Goal: Check status

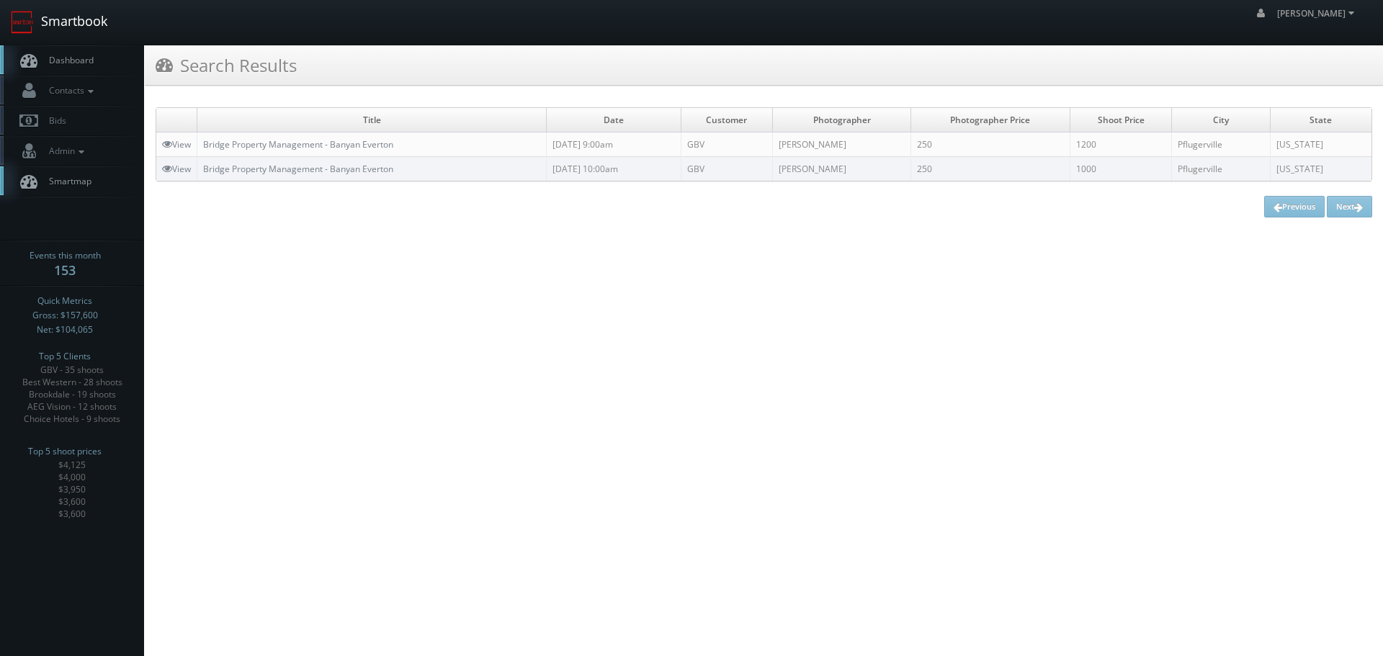
click at [93, 30] on link "Smartbook" at bounding box center [59, 22] width 118 height 45
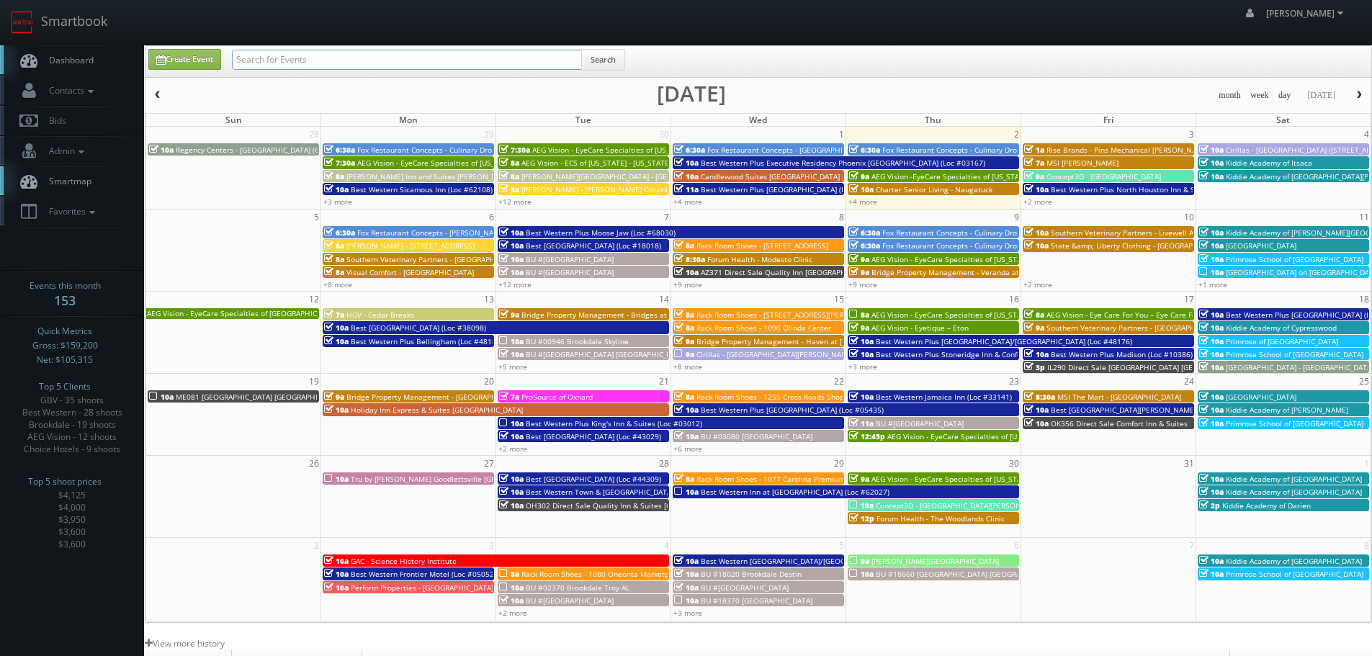
click at [467, 56] on input "text" at bounding box center [407, 60] width 350 height 20
type input "69008"
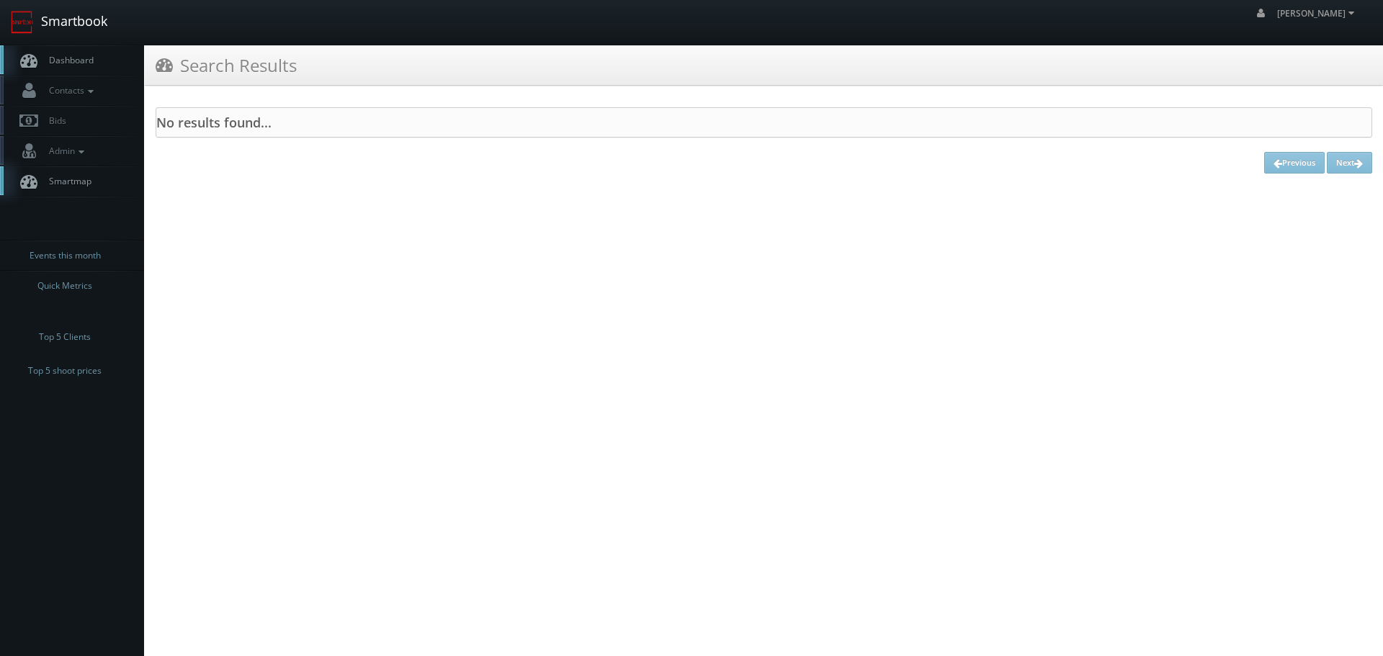
click at [45, 29] on link "Smartbook" at bounding box center [59, 22] width 118 height 45
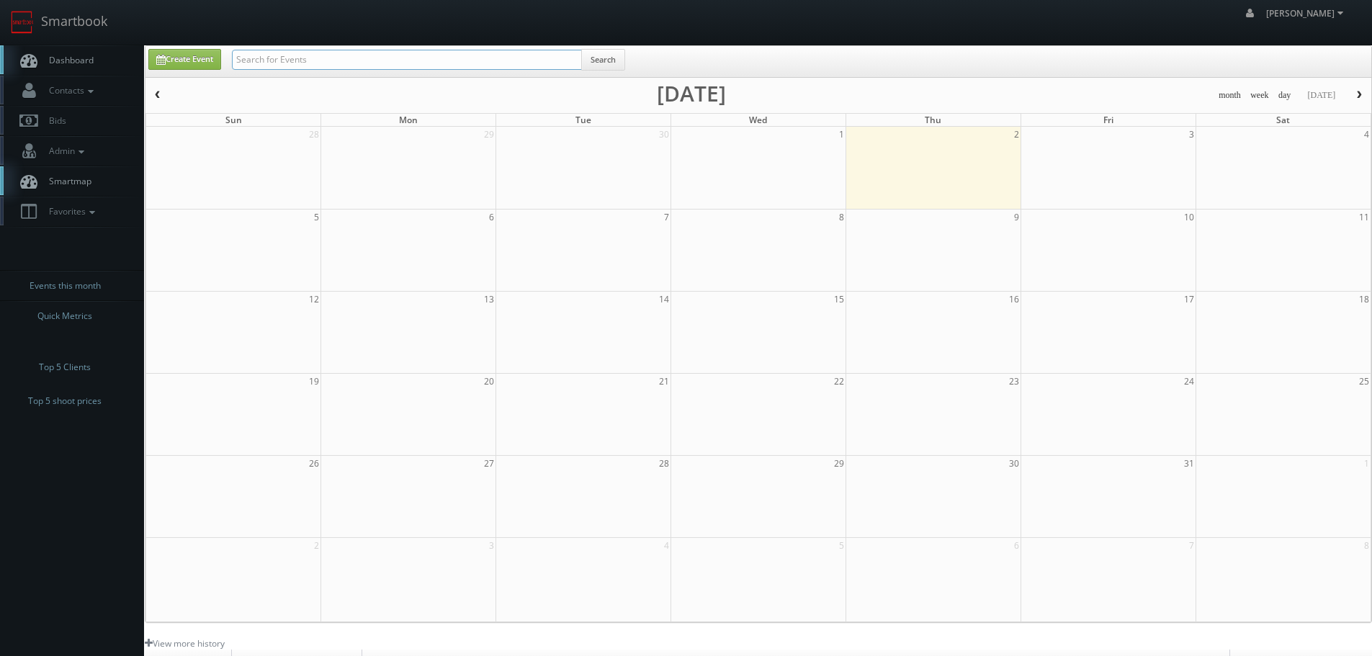
click at [302, 60] on input "text" at bounding box center [407, 60] width 350 height 20
type input "64008"
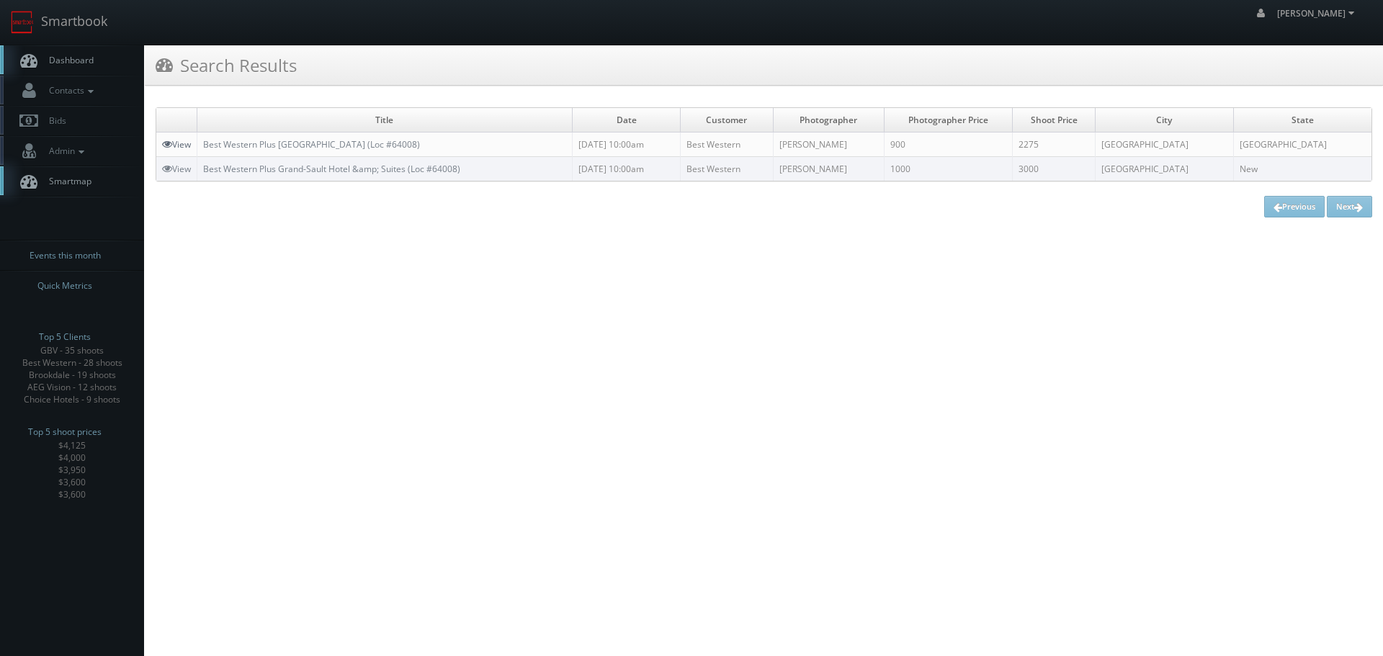
click at [189, 142] on link "View" at bounding box center [176, 144] width 29 height 12
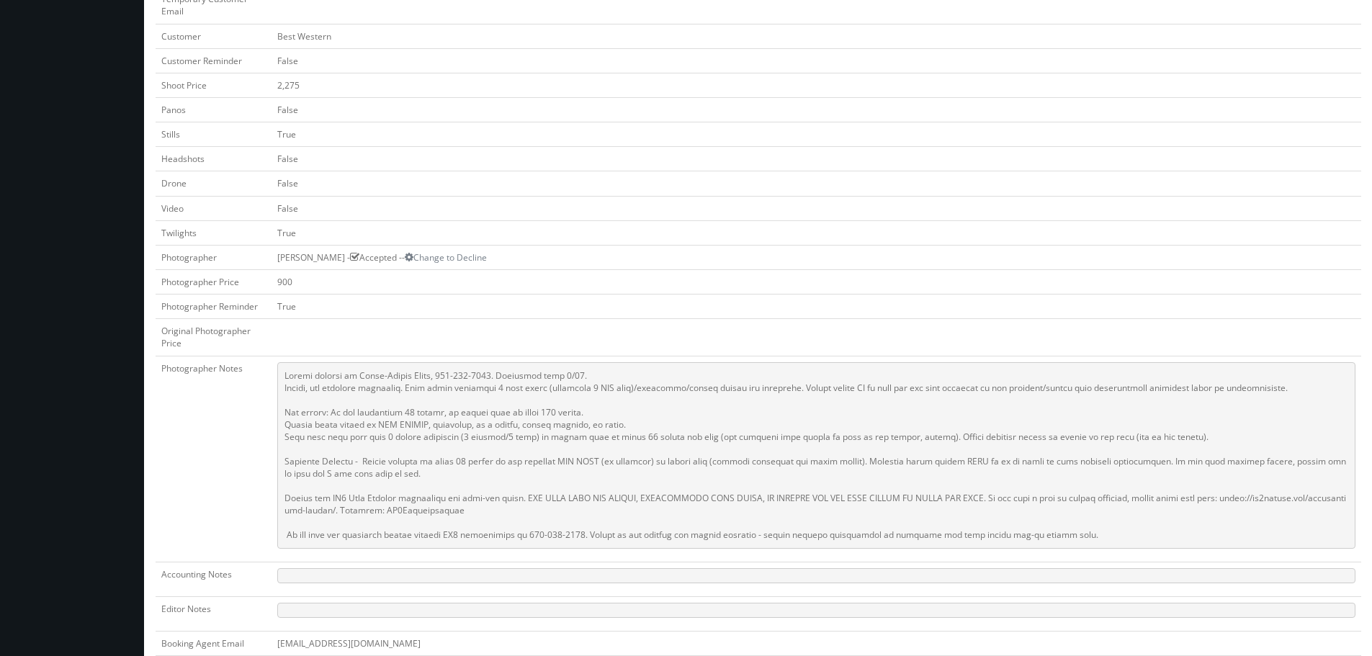
scroll to position [432, 0]
